Goal: Task Accomplishment & Management: Use online tool/utility

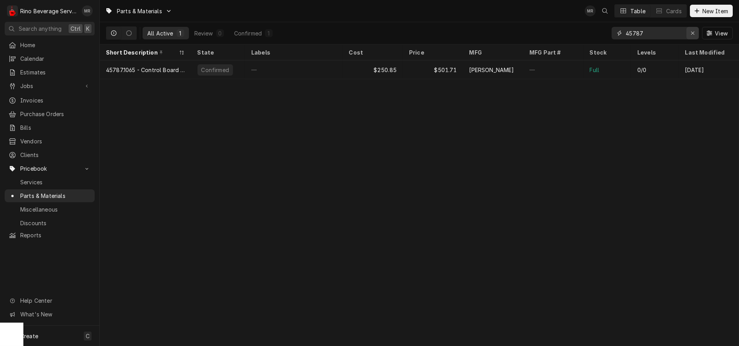
click at [694, 34] on icon "Erase input" at bounding box center [693, 32] width 4 height 5
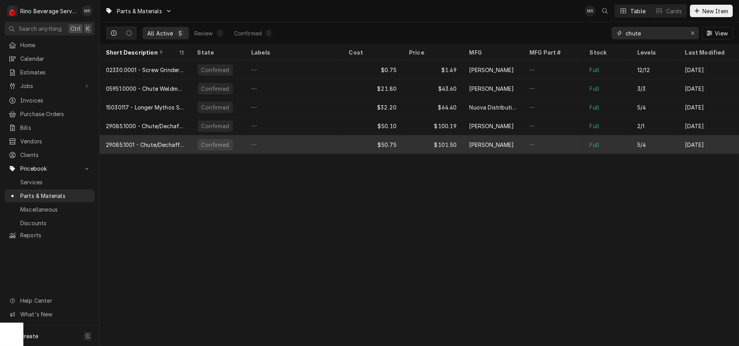
type input "chute"
click at [345, 143] on div "$50.75" at bounding box center [373, 144] width 60 height 19
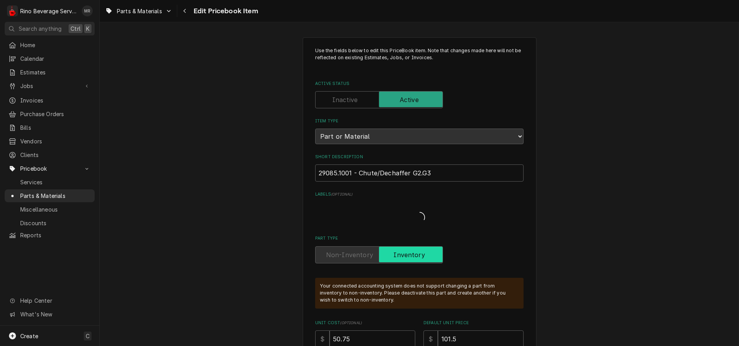
type textarea "x"
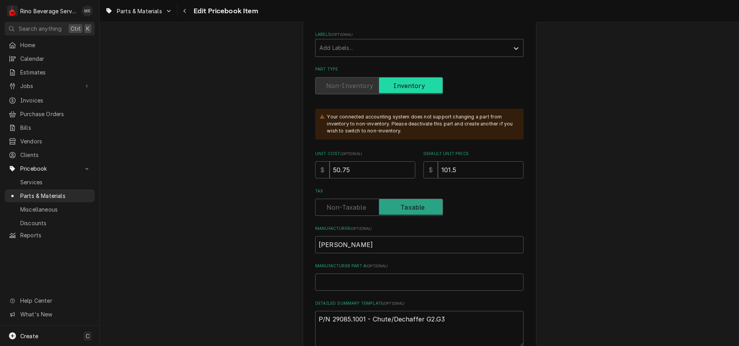
scroll to position [173, 0]
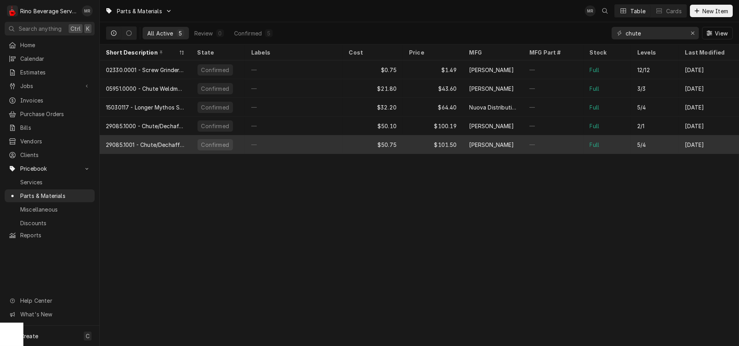
click at [297, 145] on div "—" at bounding box center [294, 144] width 98 height 19
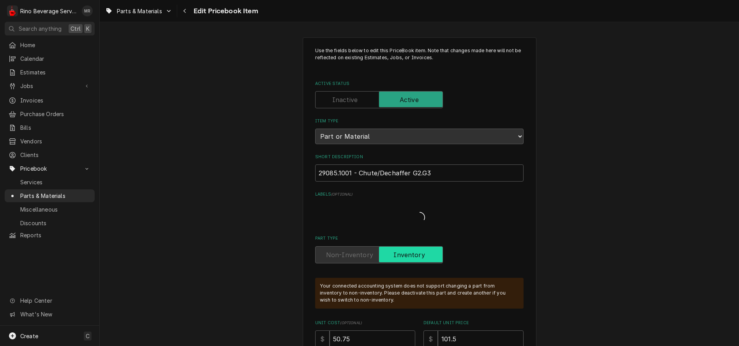
type textarea "x"
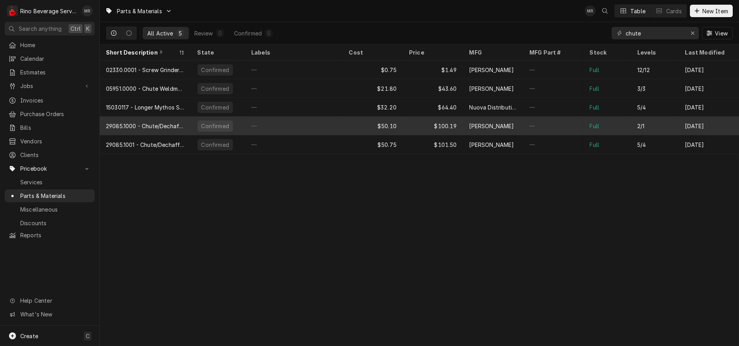
click at [348, 125] on div "$50.10" at bounding box center [373, 126] width 60 height 19
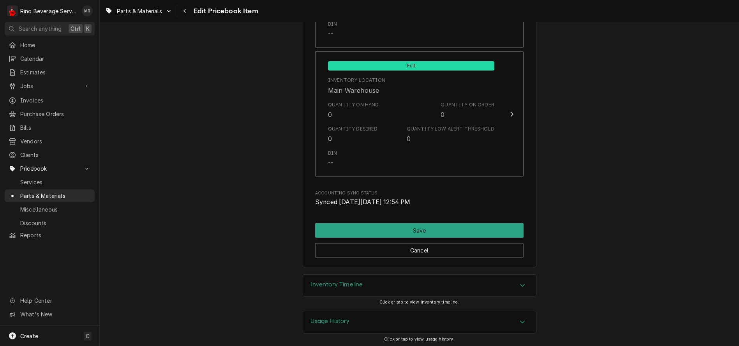
scroll to position [955, 0]
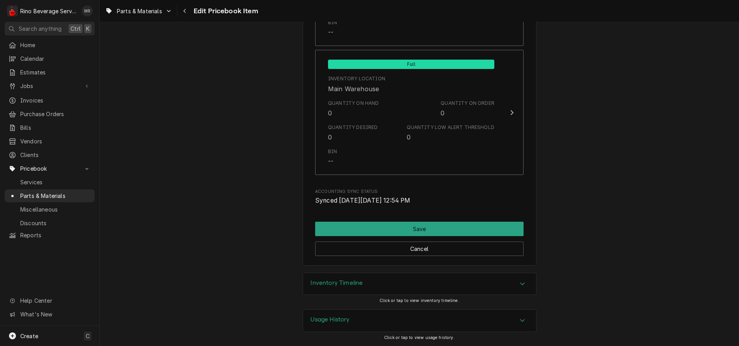
click at [524, 282] on div "Accordion Header" at bounding box center [523, 283] width 12 height 9
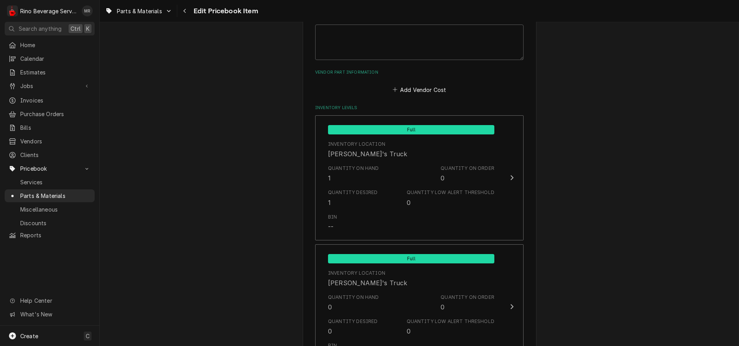
scroll to position [457, 0]
